Goal: Information Seeking & Learning: Learn about a topic

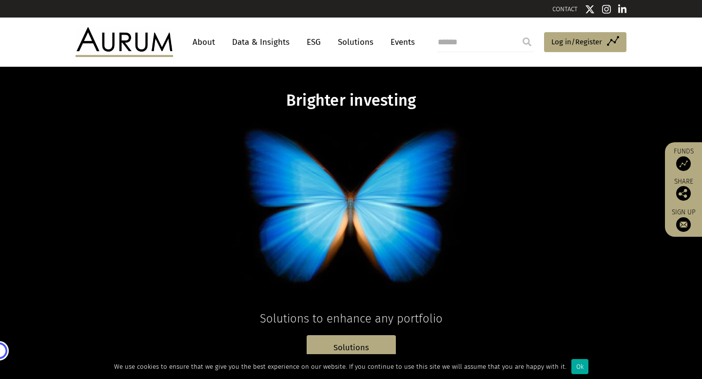
click at [320, 46] on link "ESG" at bounding box center [314, 42] width 24 height 18
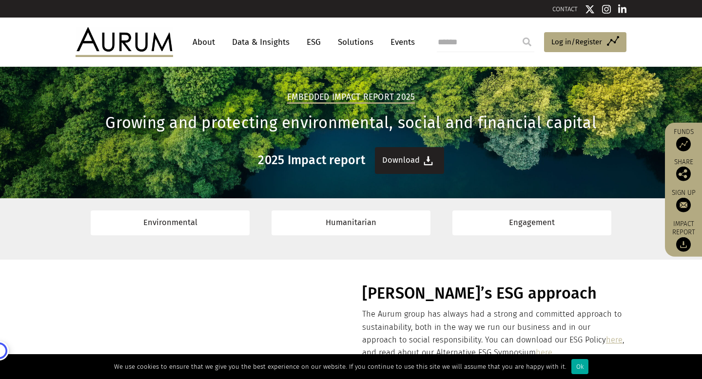
click at [407, 170] on link "Download" at bounding box center [409, 160] width 69 height 27
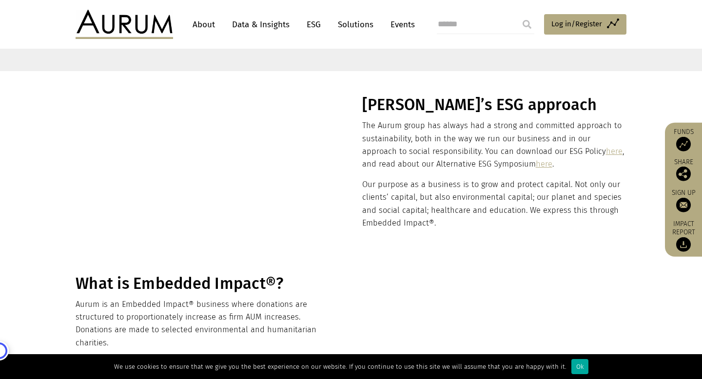
scroll to position [189, 0]
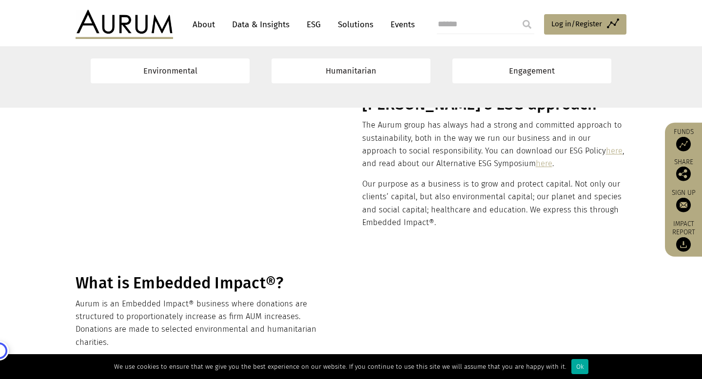
click at [606, 153] on link "here" at bounding box center [614, 150] width 17 height 9
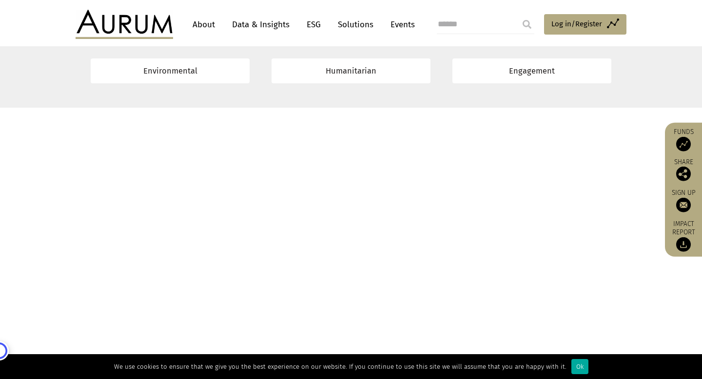
scroll to position [7513, 0]
click at [274, 24] on link "Data & Insights" at bounding box center [260, 25] width 67 height 18
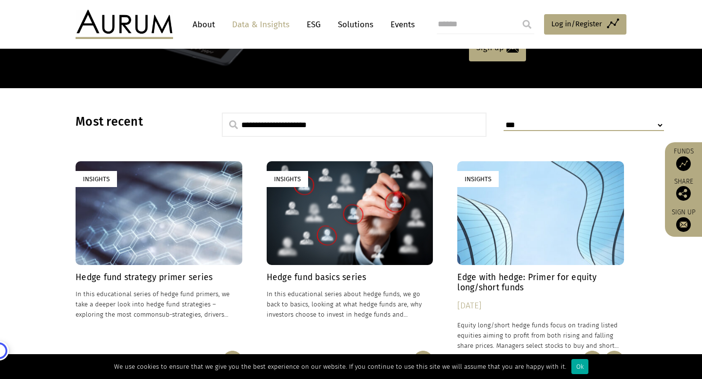
scroll to position [215, 0]
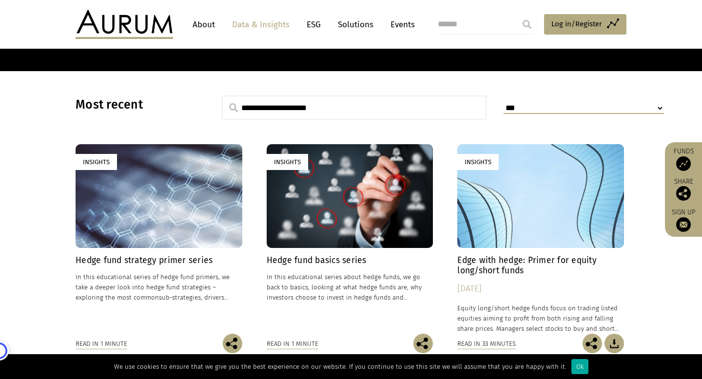
click at [129, 271] on div "Hedge fund strategy primer series In this educational series of hedge fund prim…" at bounding box center [159, 294] width 167 height 78
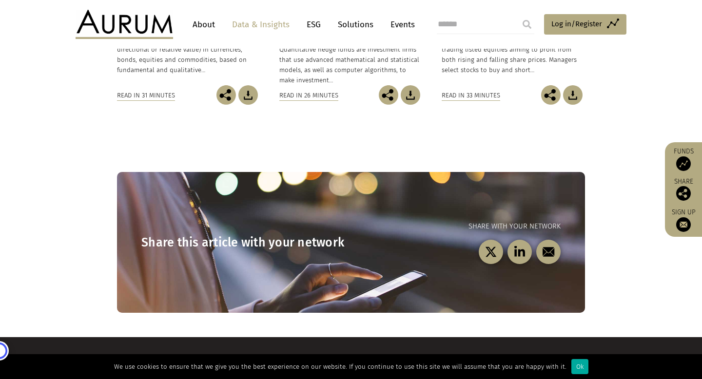
scroll to position [618, 0]
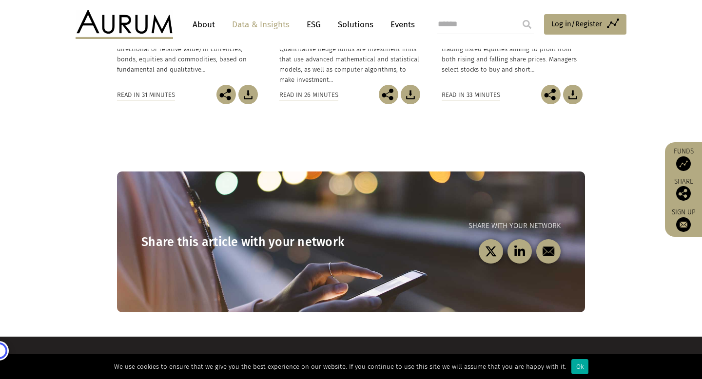
click at [396, 16] on link "Events" at bounding box center [400, 25] width 29 height 18
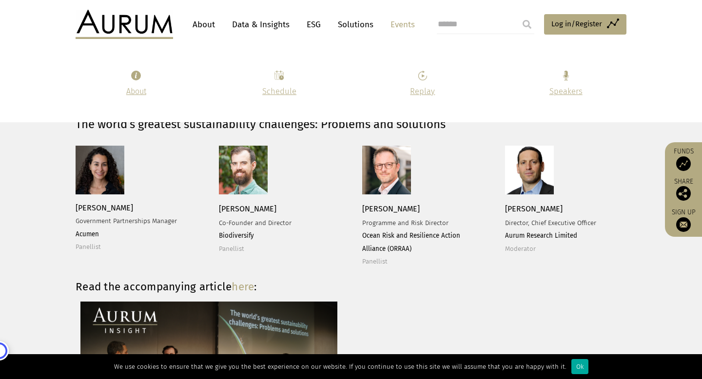
scroll to position [1929, 0]
